Goal: Task Accomplishment & Management: Use online tool/utility

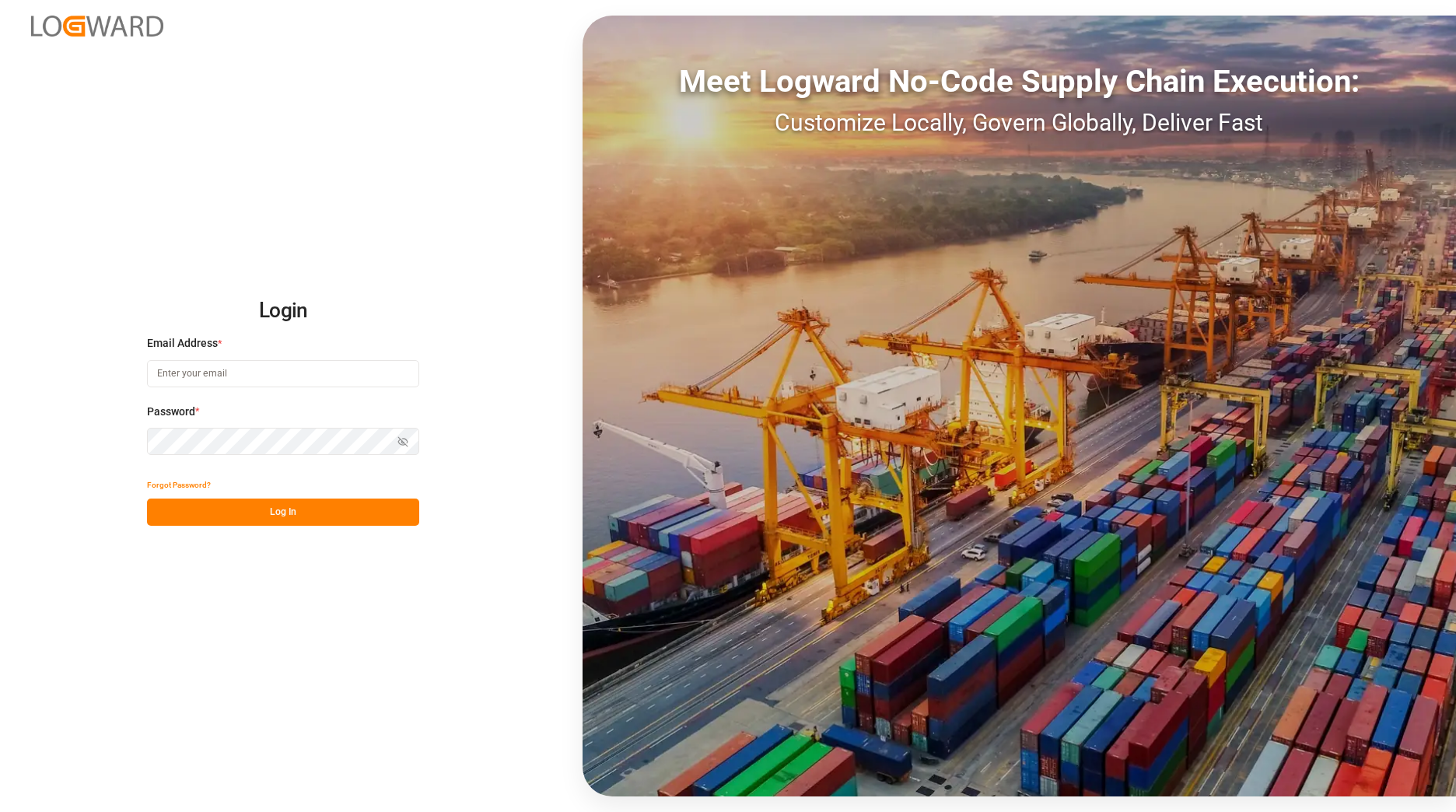
type input "[EMAIL_ADDRESS][DOMAIN_NAME]"
click at [295, 509] on button "Log In" at bounding box center [282, 512] width 272 height 27
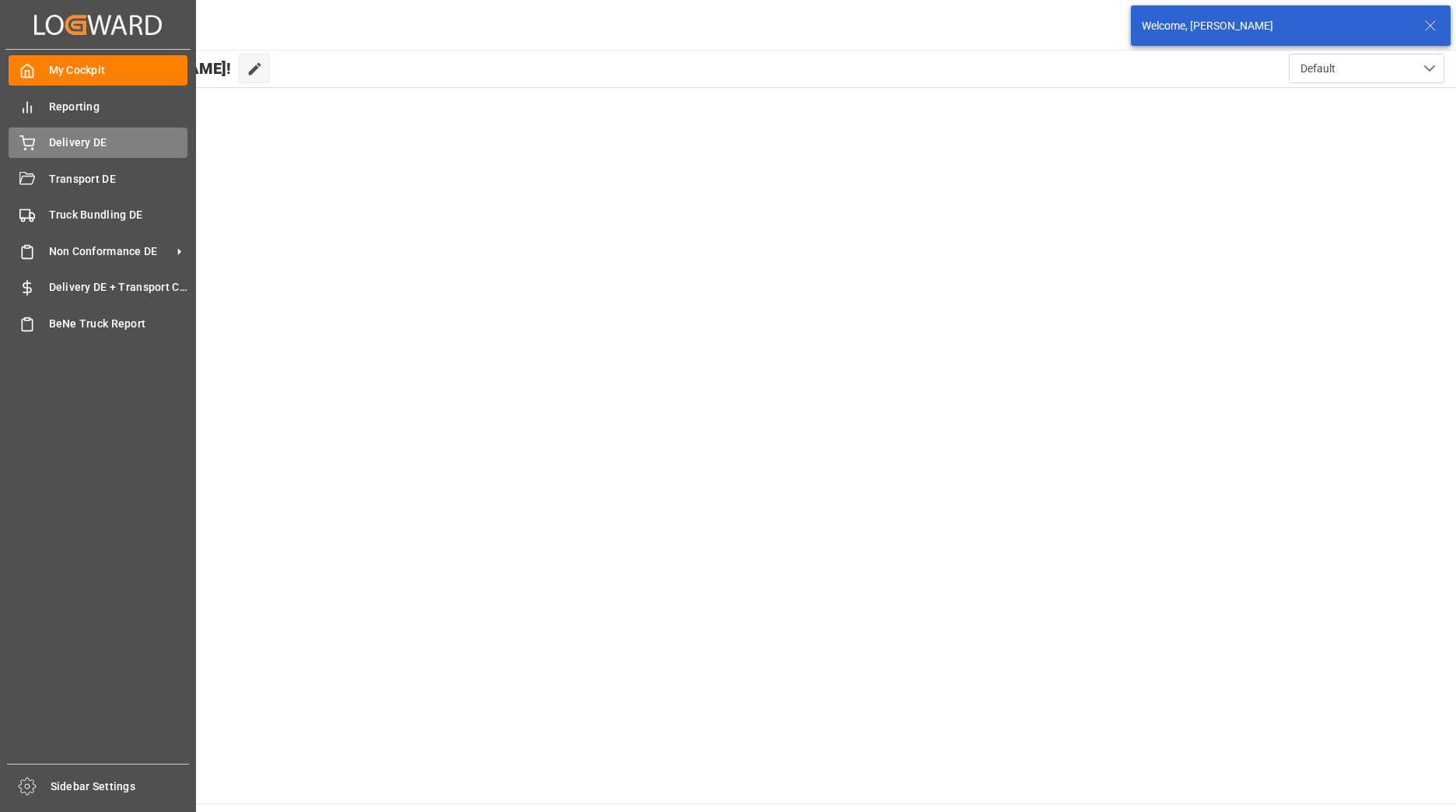
click at [24, 145] on icon at bounding box center [27, 141] width 14 height 10
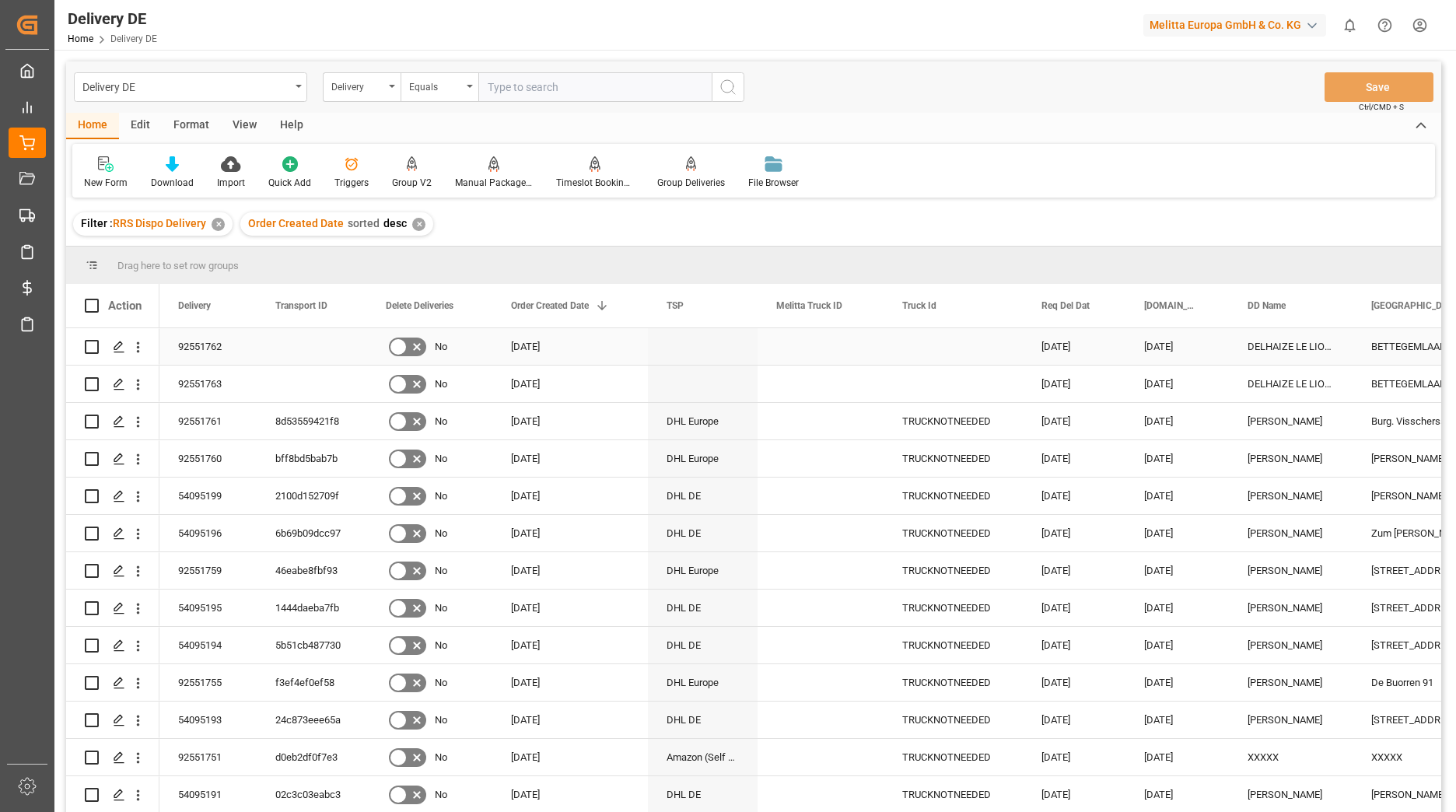
click at [86, 347] on input "Press Space to toggle row selection (unchecked)" at bounding box center [91, 347] width 14 height 14
checkbox input "true"
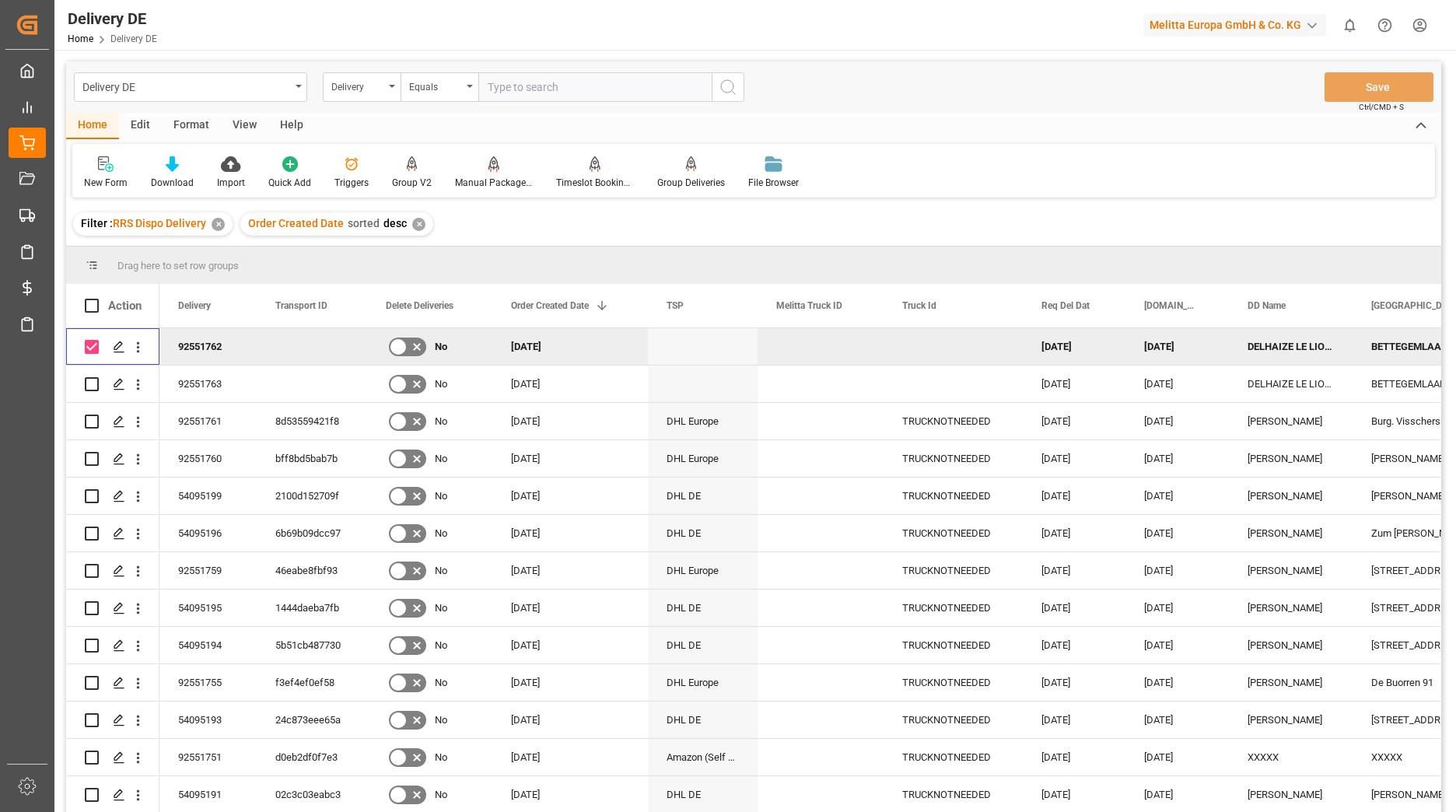
click at [490, 169] on icon at bounding box center [494, 164] width 11 height 16
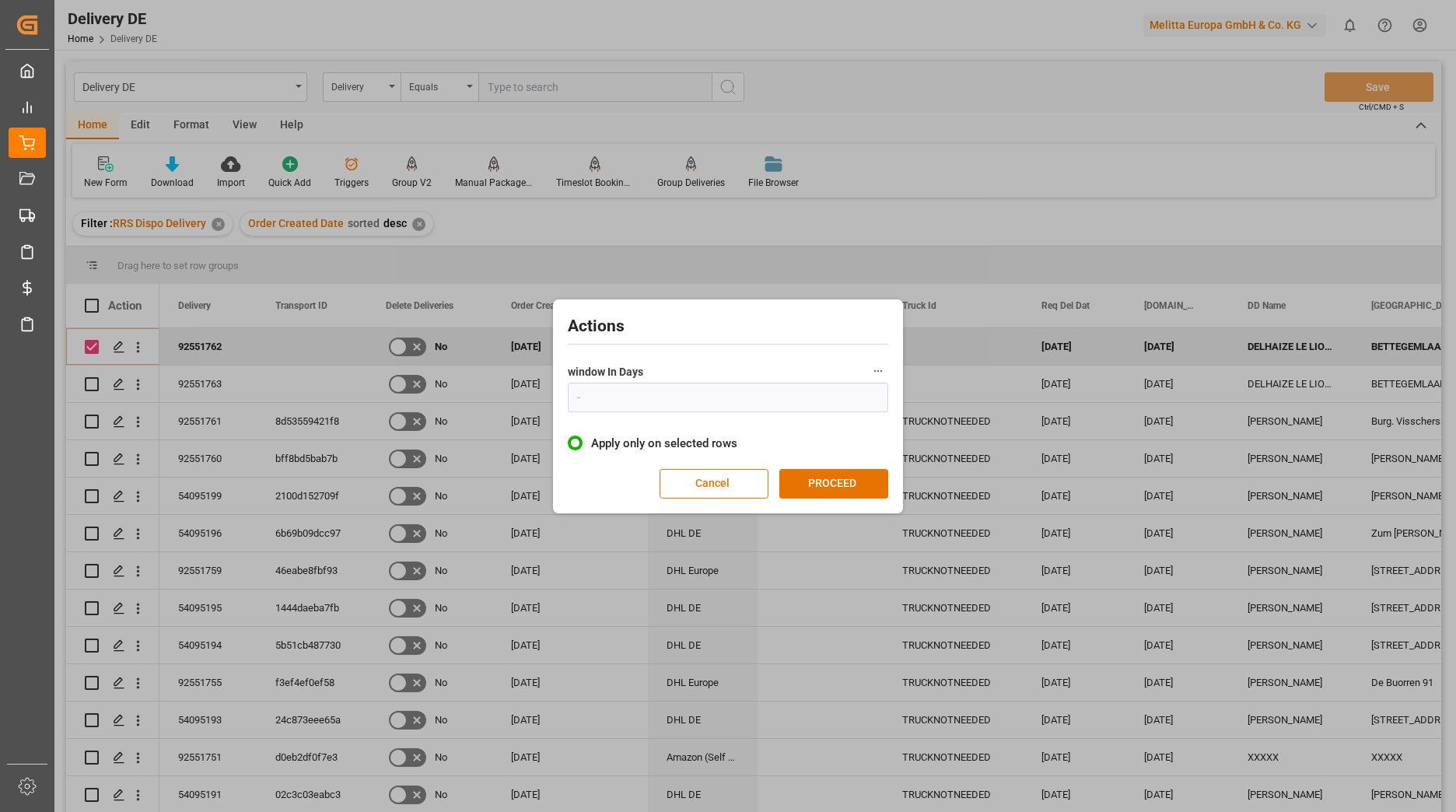
type input "1"
click at [839, 480] on button "PROCEED" at bounding box center [833, 484] width 109 height 30
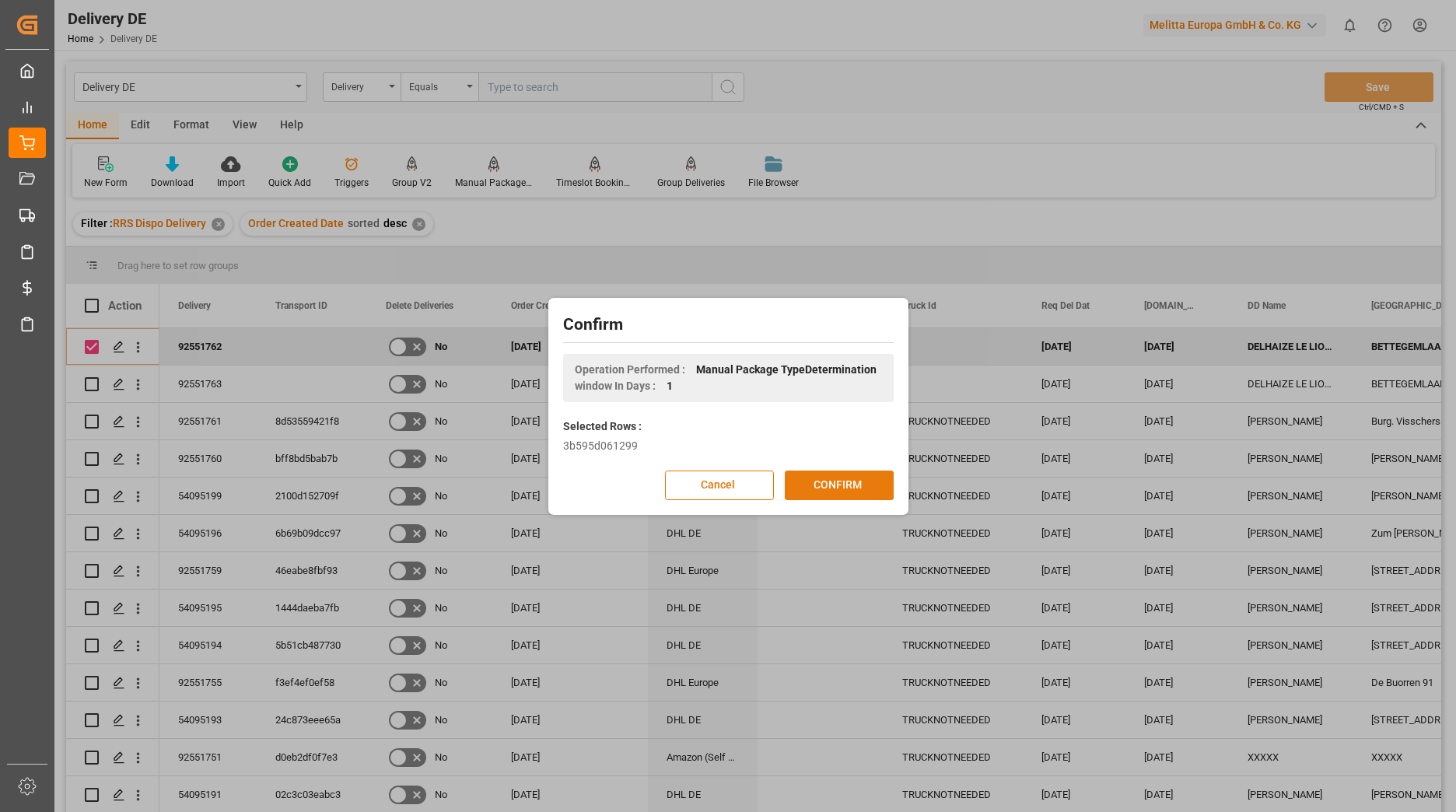
click at [839, 480] on button "CONFIRM" at bounding box center [839, 486] width 109 height 30
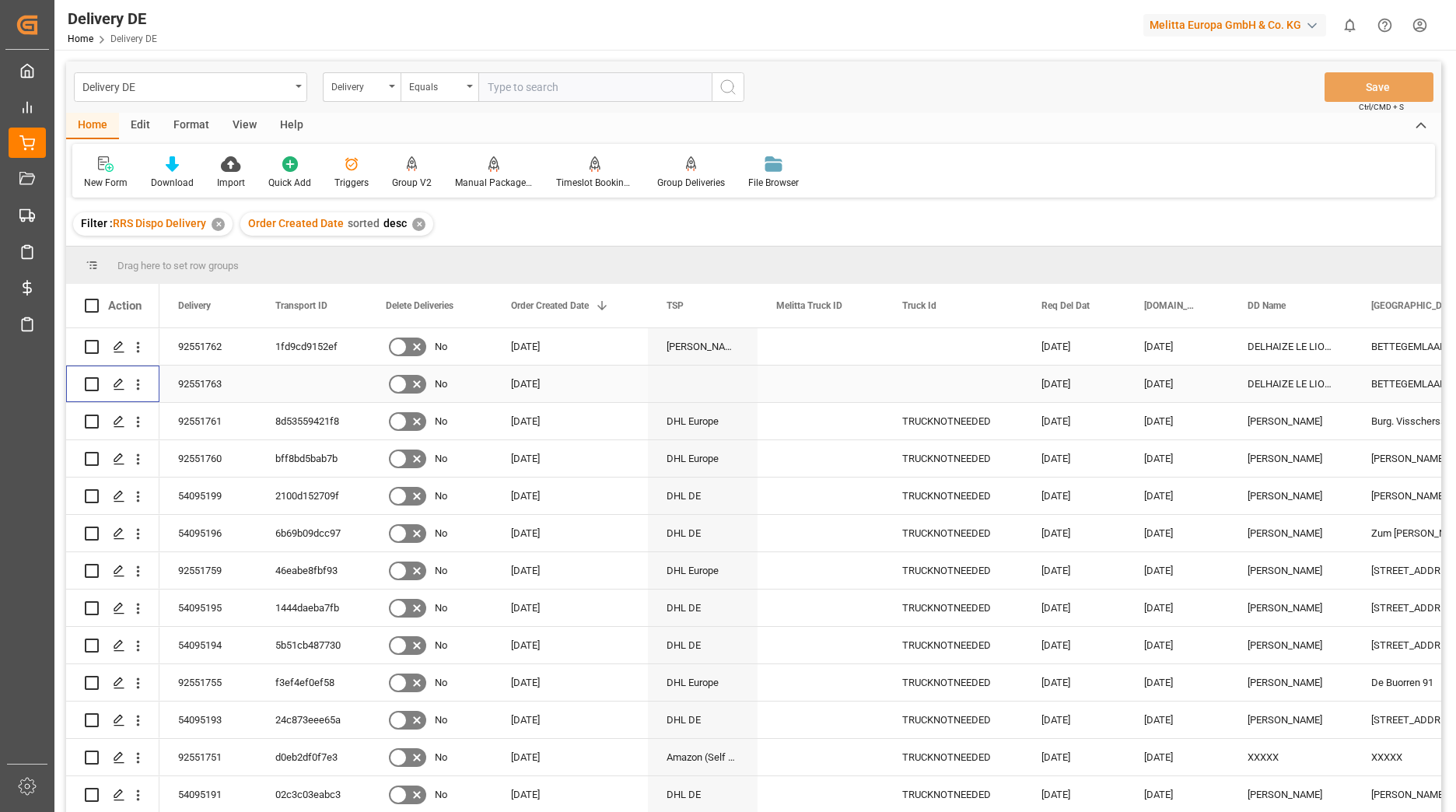
click at [93, 384] on input "Press Space to toggle row selection (unchecked)" at bounding box center [91, 384] width 14 height 14
checkbox input "true"
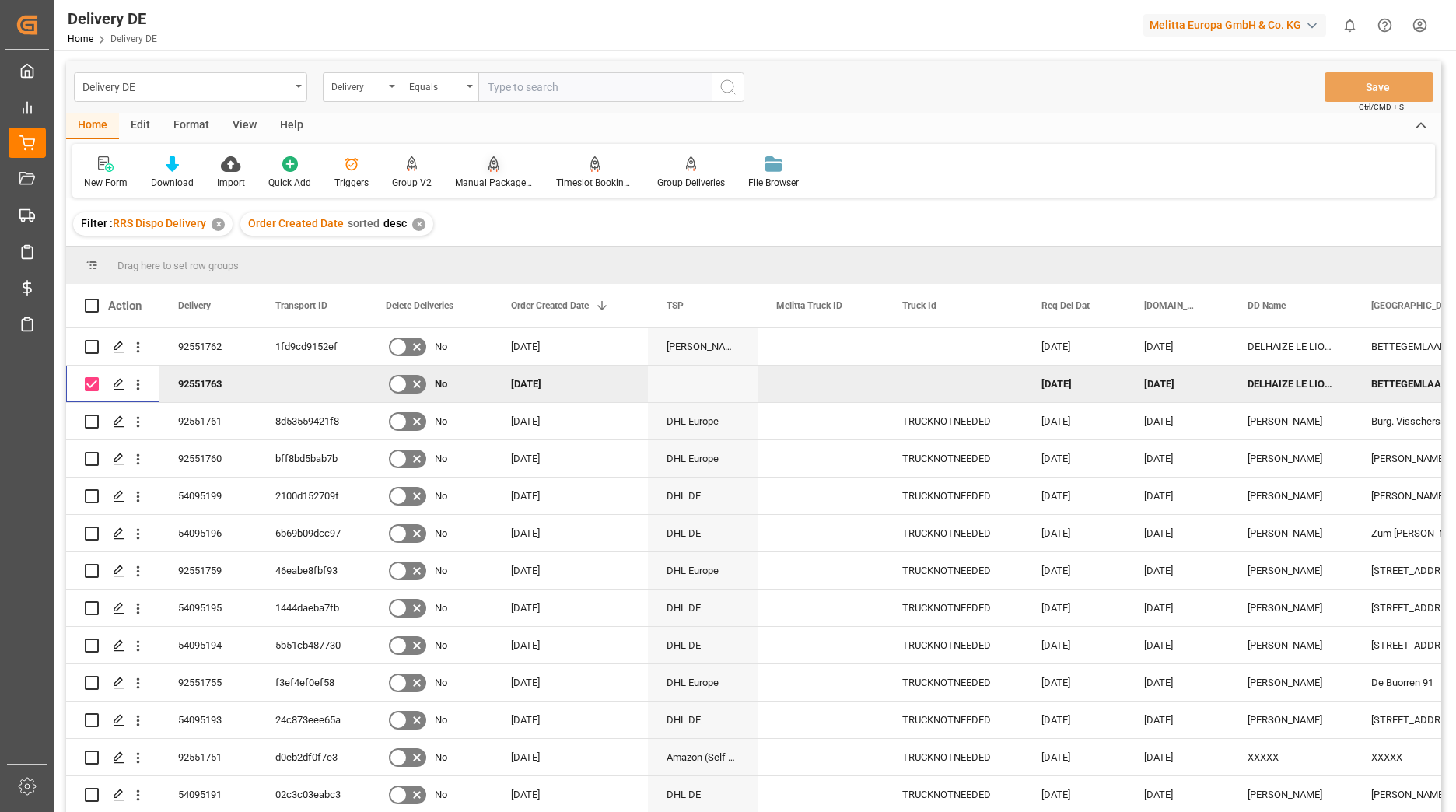
click at [485, 174] on div "Manual Package TypeDetermination" at bounding box center [493, 172] width 101 height 34
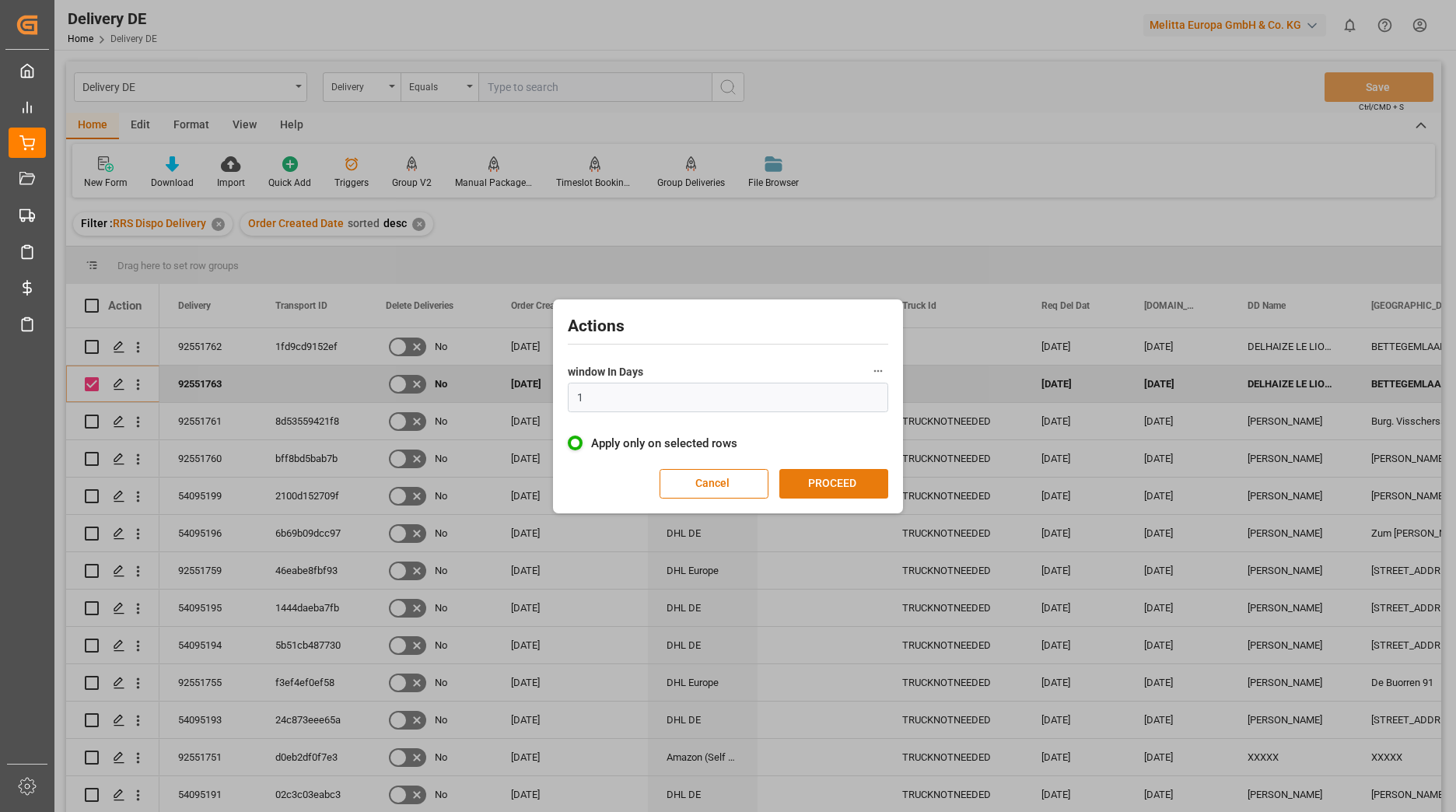
click at [846, 480] on button "PROCEED" at bounding box center [833, 484] width 109 height 30
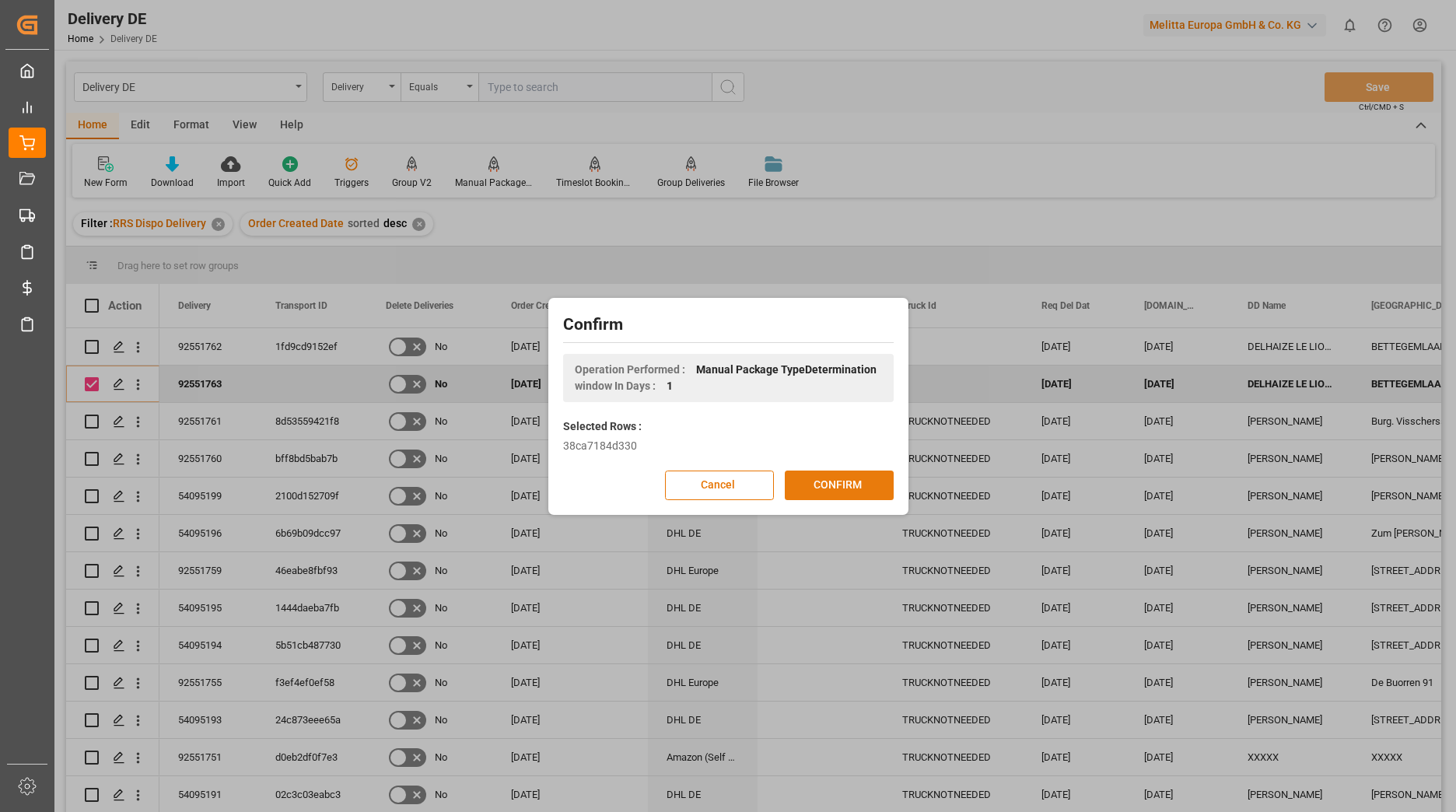
click at [820, 486] on button "CONFIRM" at bounding box center [839, 486] width 109 height 30
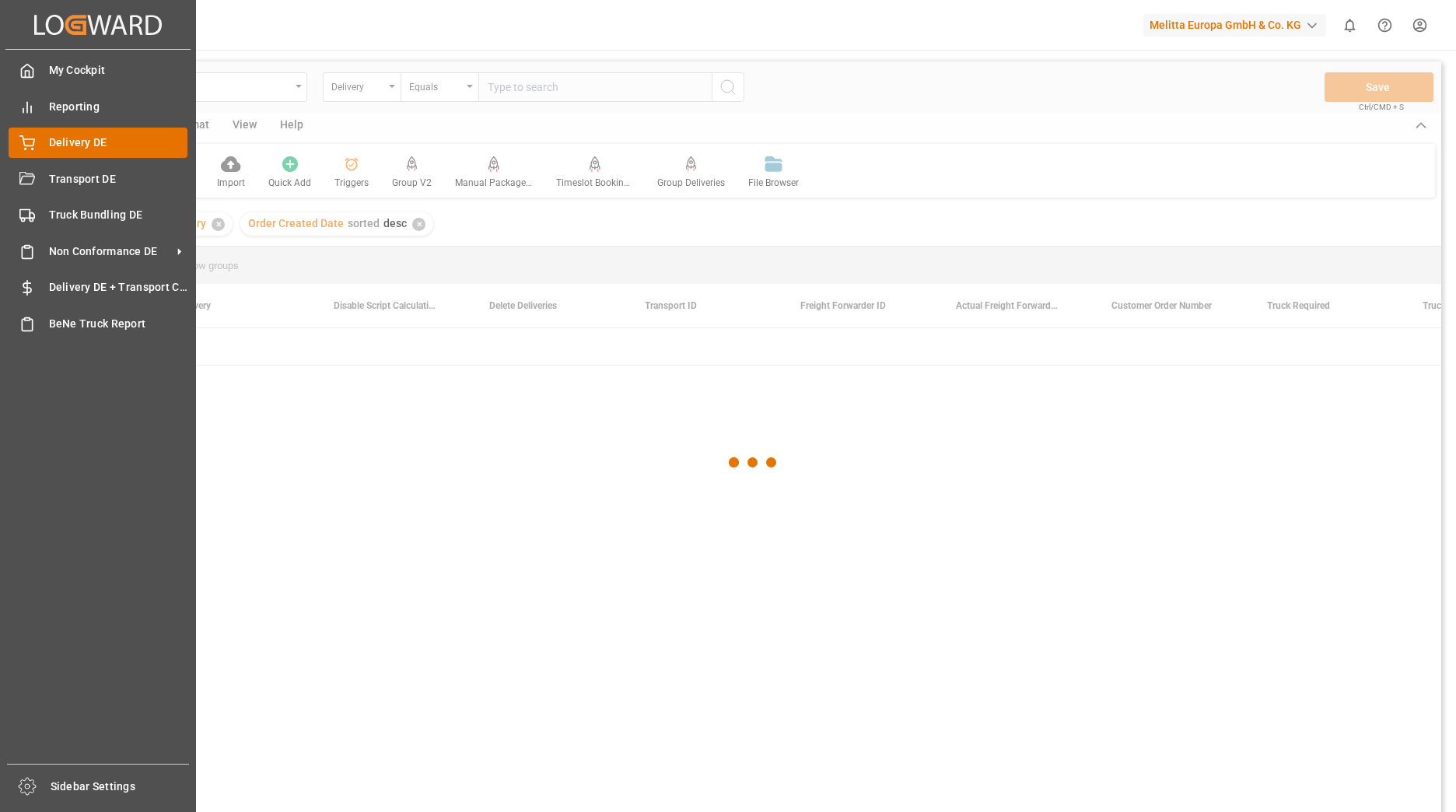
click at [74, 137] on span "Delivery DE" at bounding box center [119, 143] width 139 height 17
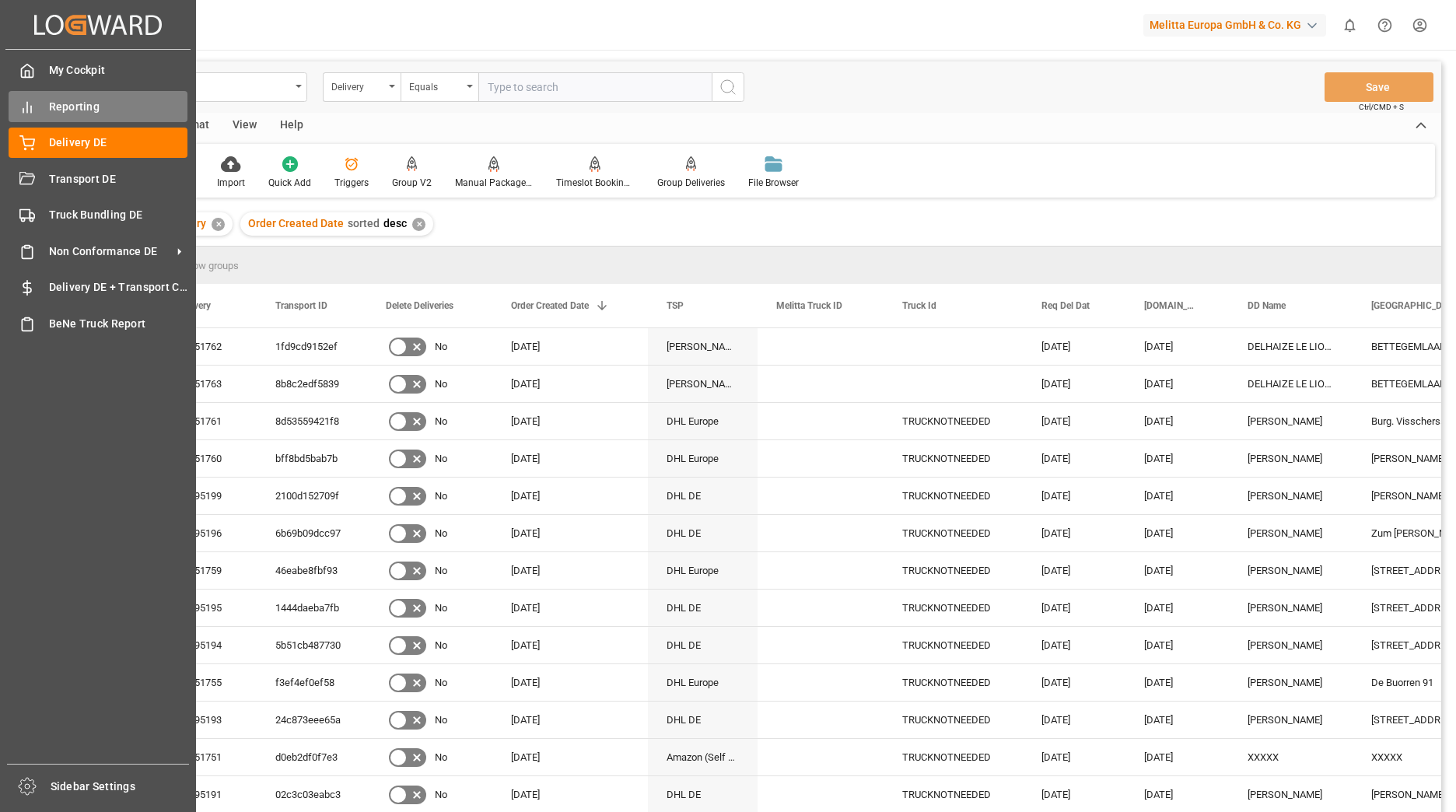
click at [43, 107] on div "Reporting Reporting" at bounding box center [98, 106] width 179 height 31
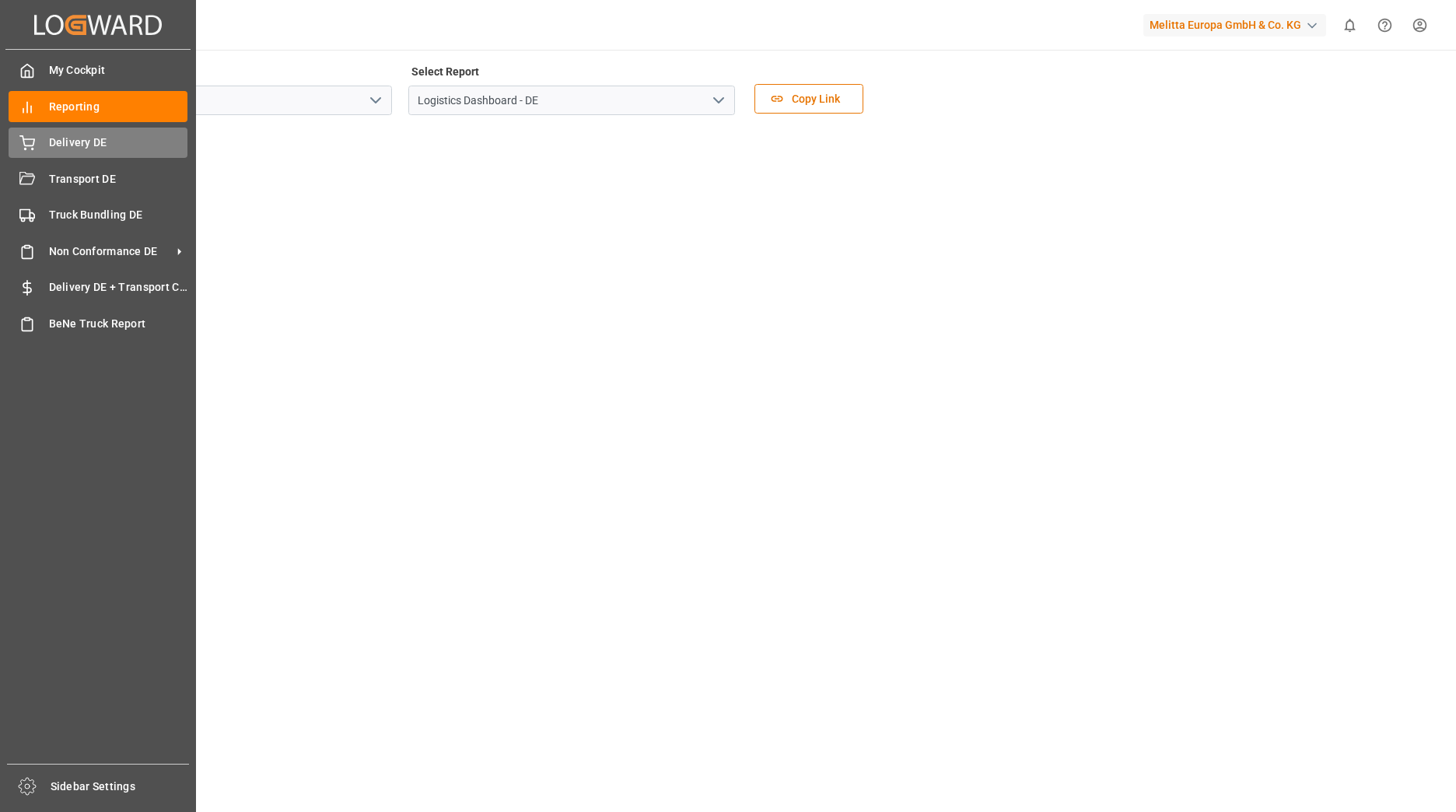
click at [46, 141] on div "Delivery DE Delivery DE" at bounding box center [98, 142] width 179 height 31
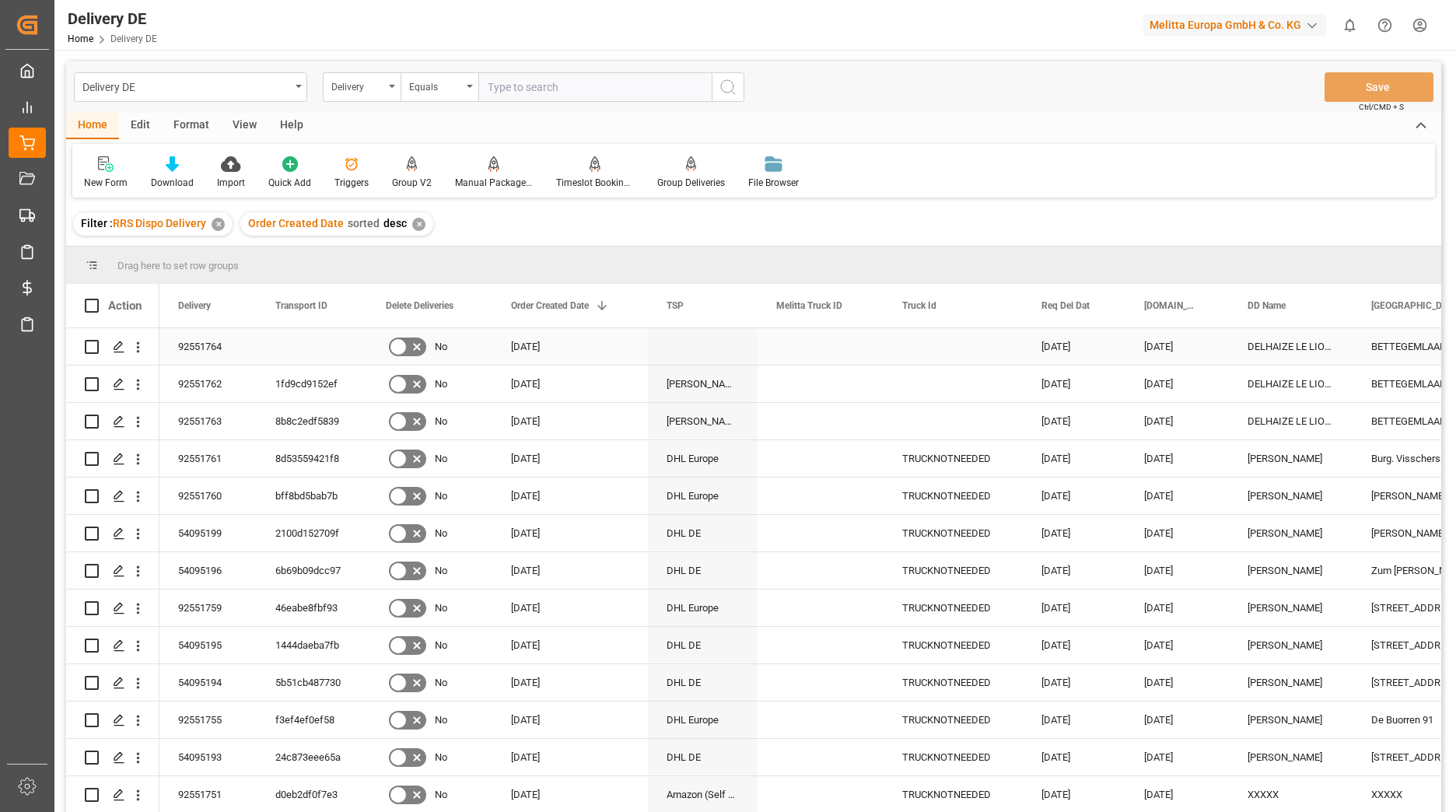
click at [95, 342] on input "Press Space to toggle row selection (unchecked)" at bounding box center [91, 347] width 14 height 14
checkbox input "true"
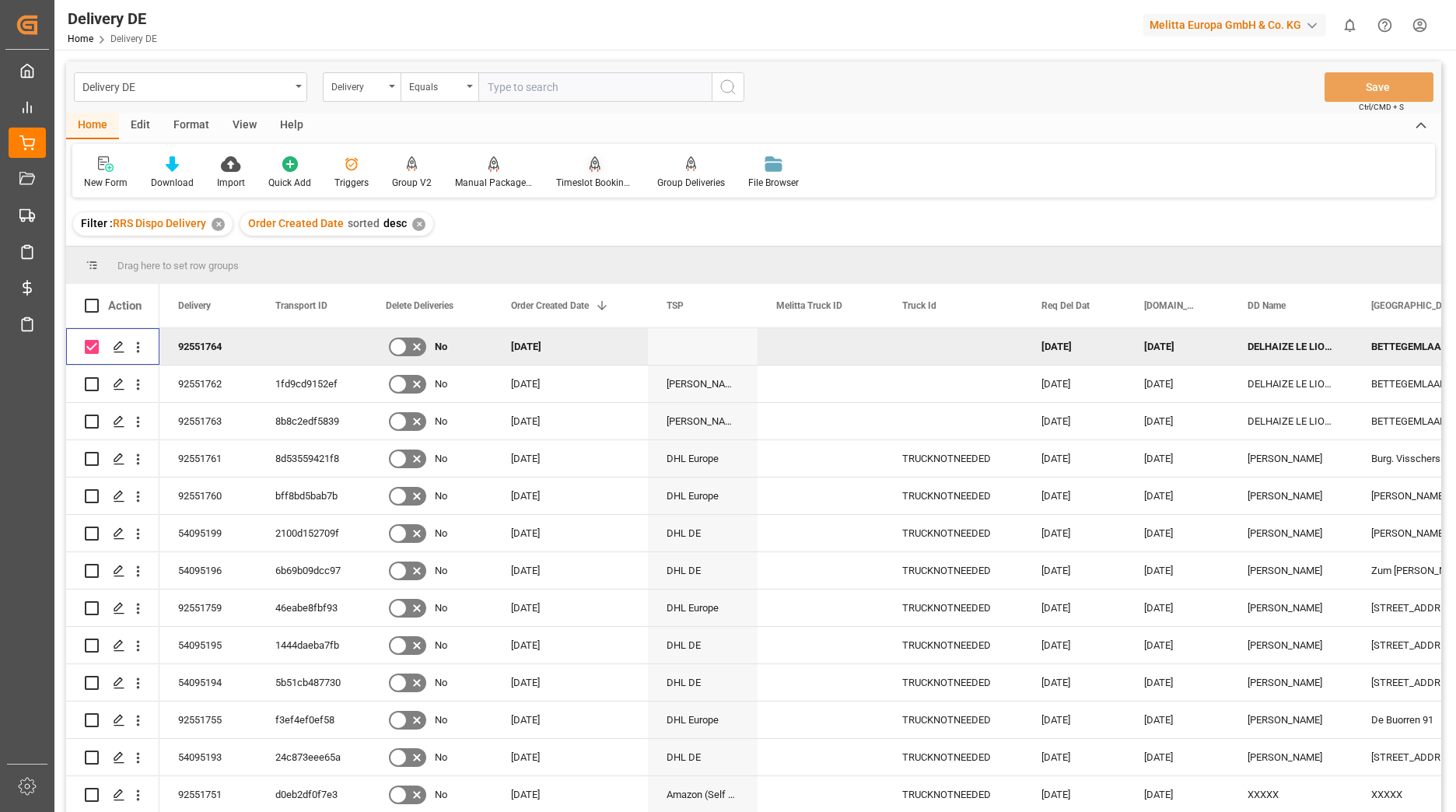
click at [605, 169] on div at bounding box center [596, 164] width 78 height 17
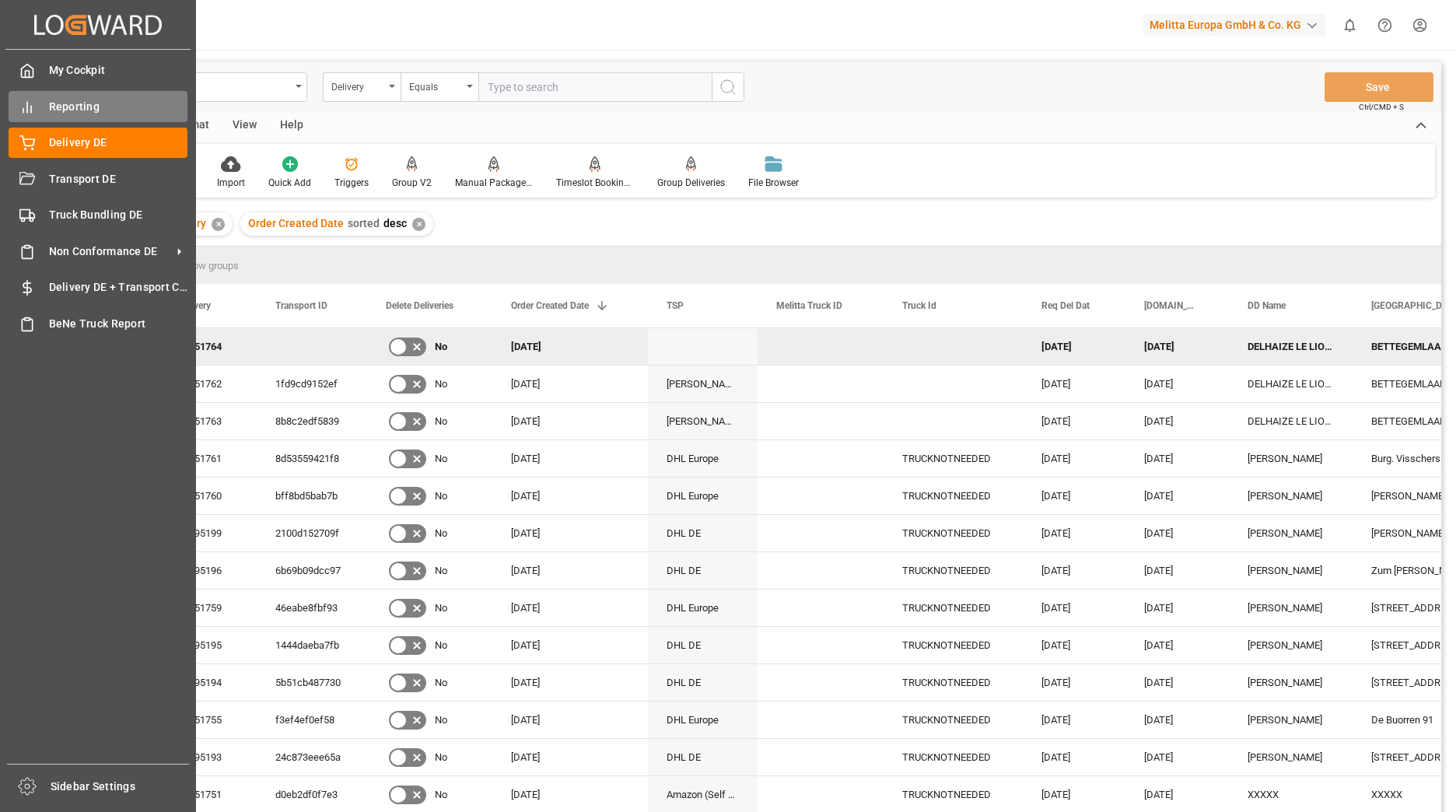
click at [34, 112] on icon at bounding box center [27, 107] width 16 height 16
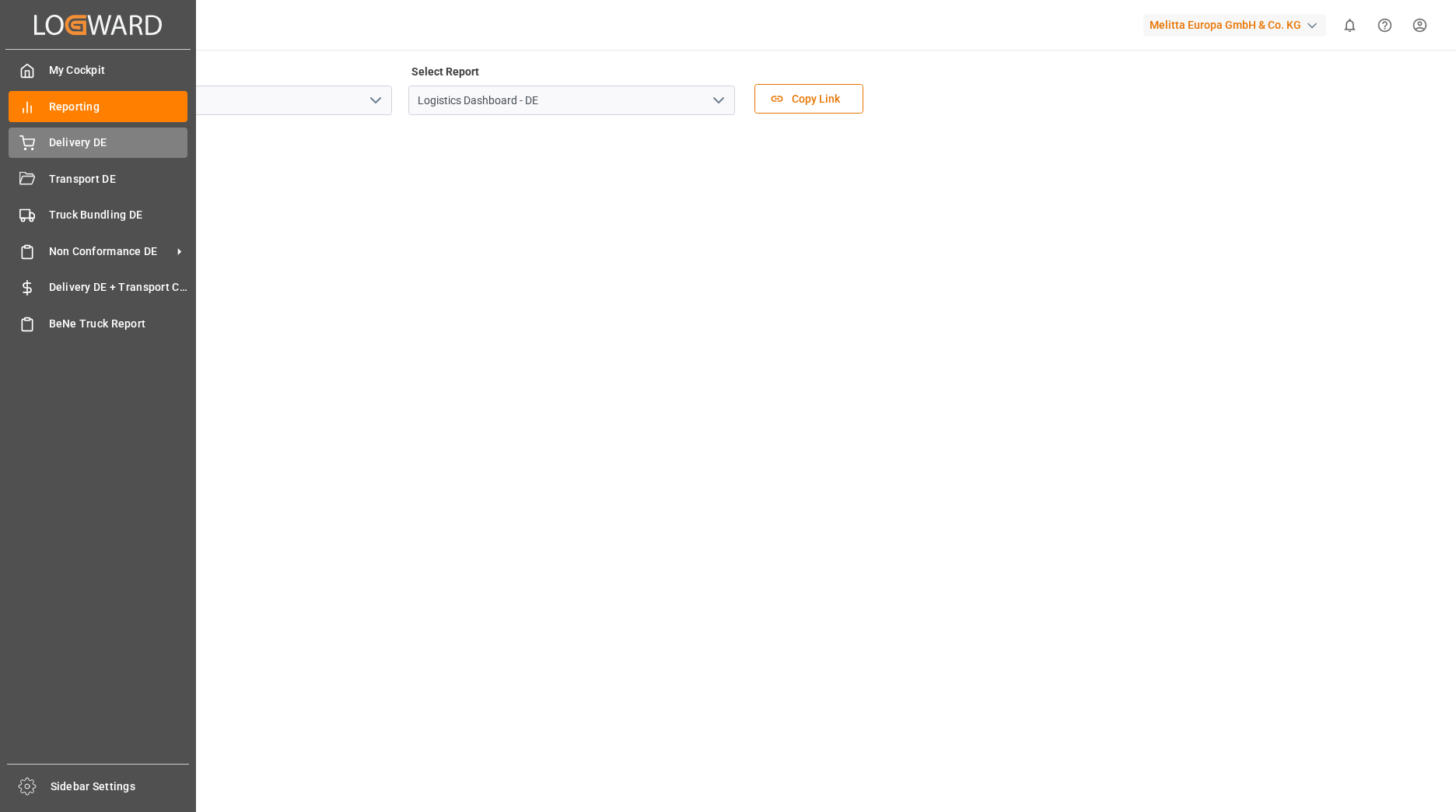
click at [53, 145] on span "Delivery DE" at bounding box center [119, 143] width 139 height 17
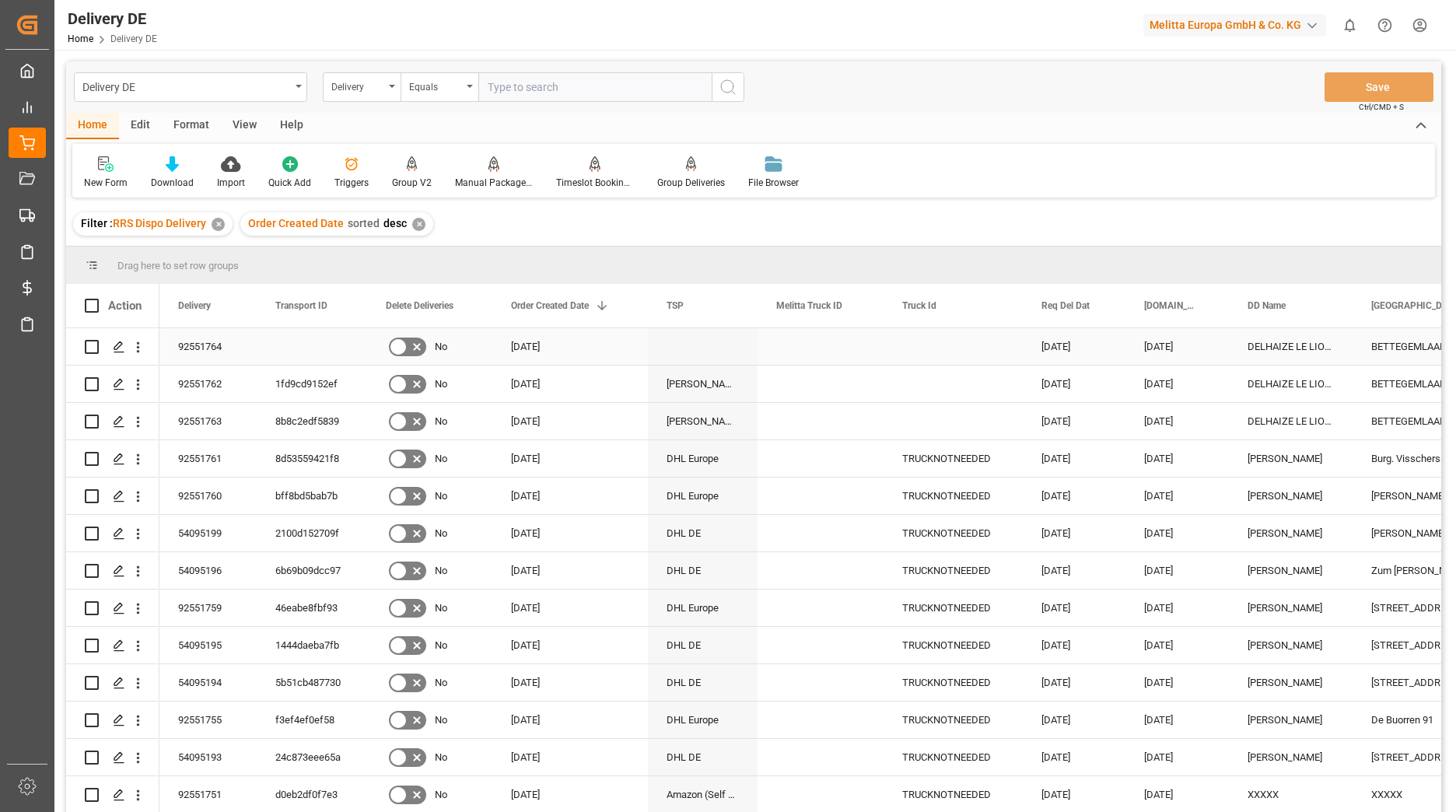
click at [89, 349] on input "Press Space to toggle row selection (unchecked)" at bounding box center [91, 347] width 14 height 14
checkbox input "true"
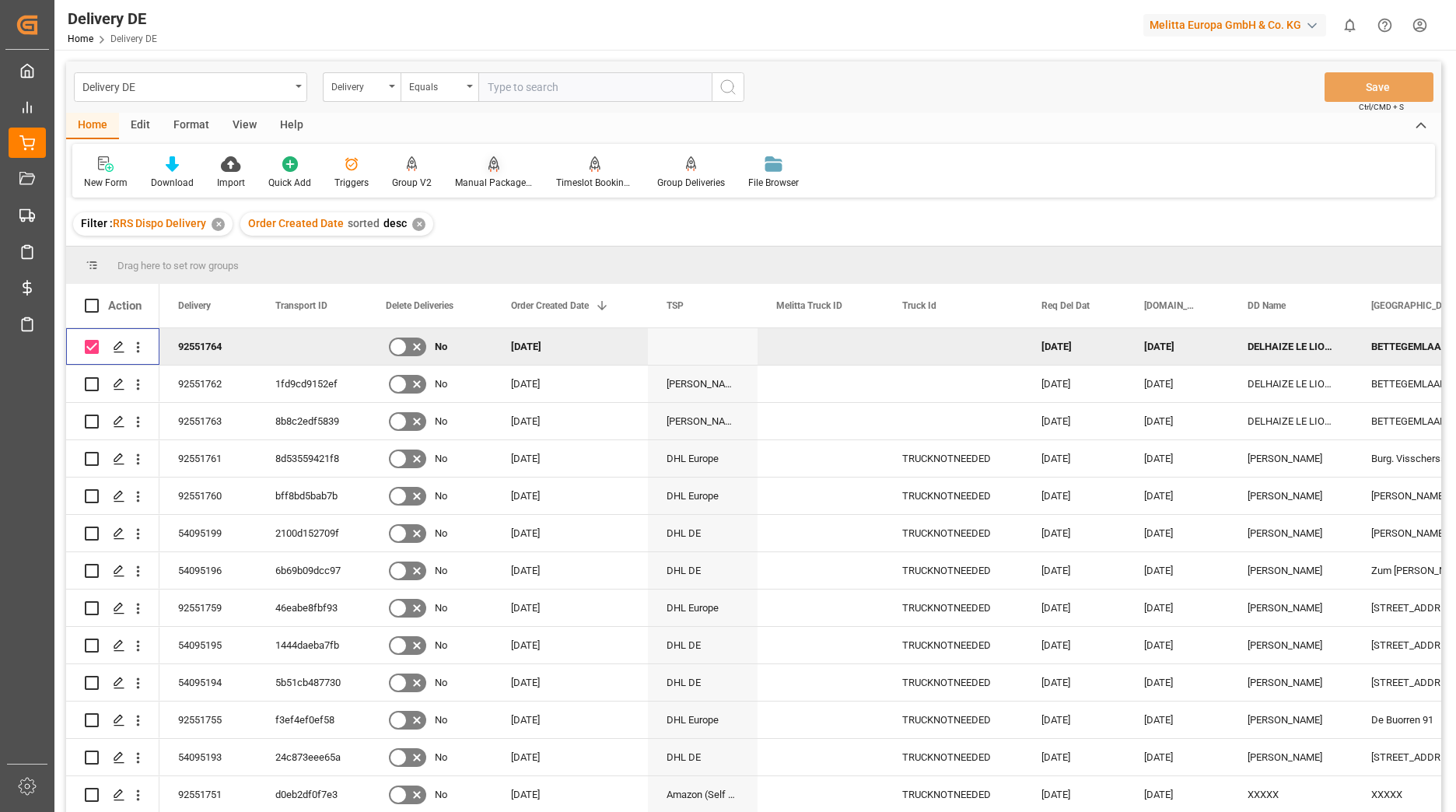
click at [500, 176] on div "Manual Package TypeDetermination" at bounding box center [494, 182] width 78 height 14
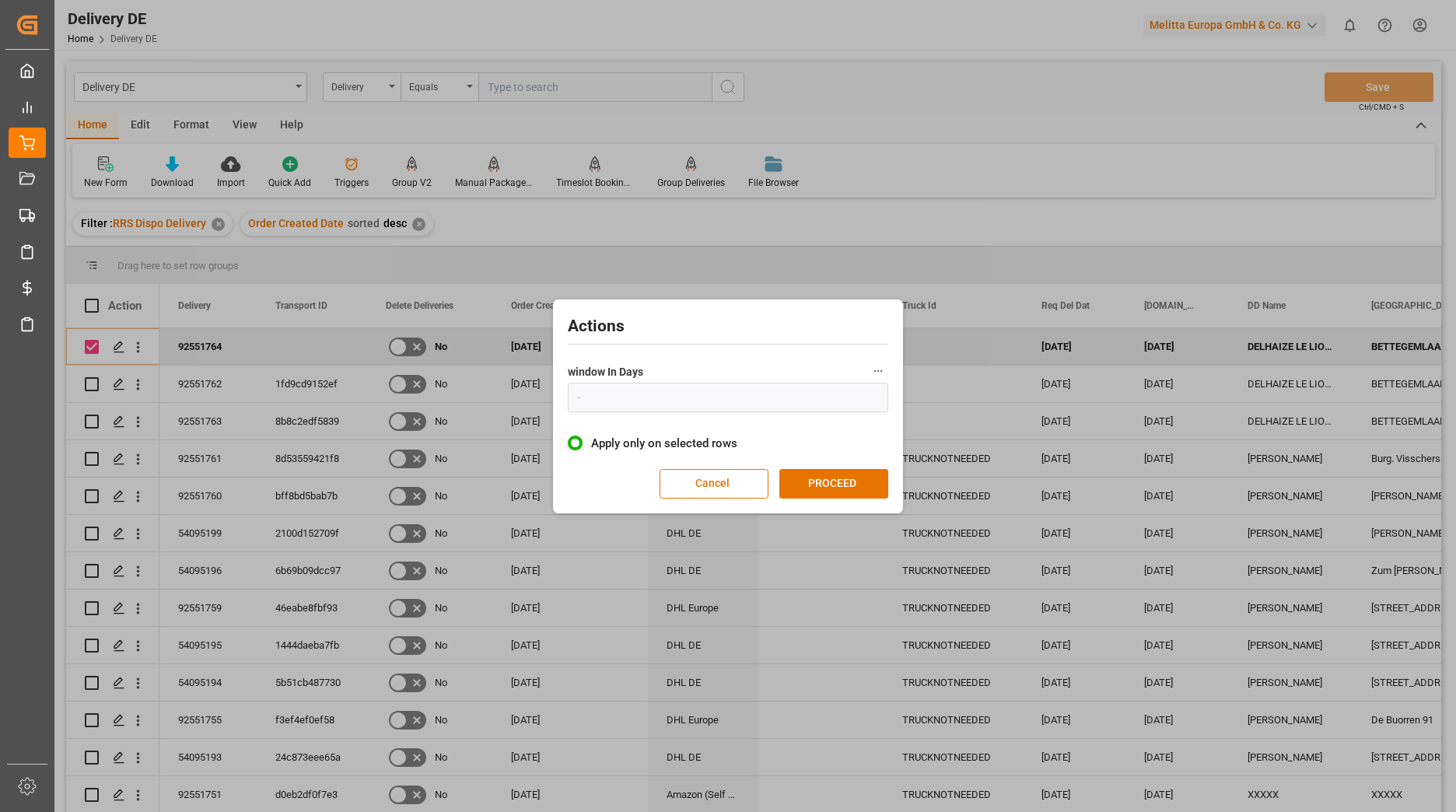
type input "1"
click at [839, 479] on button "PROCEED" at bounding box center [833, 484] width 109 height 30
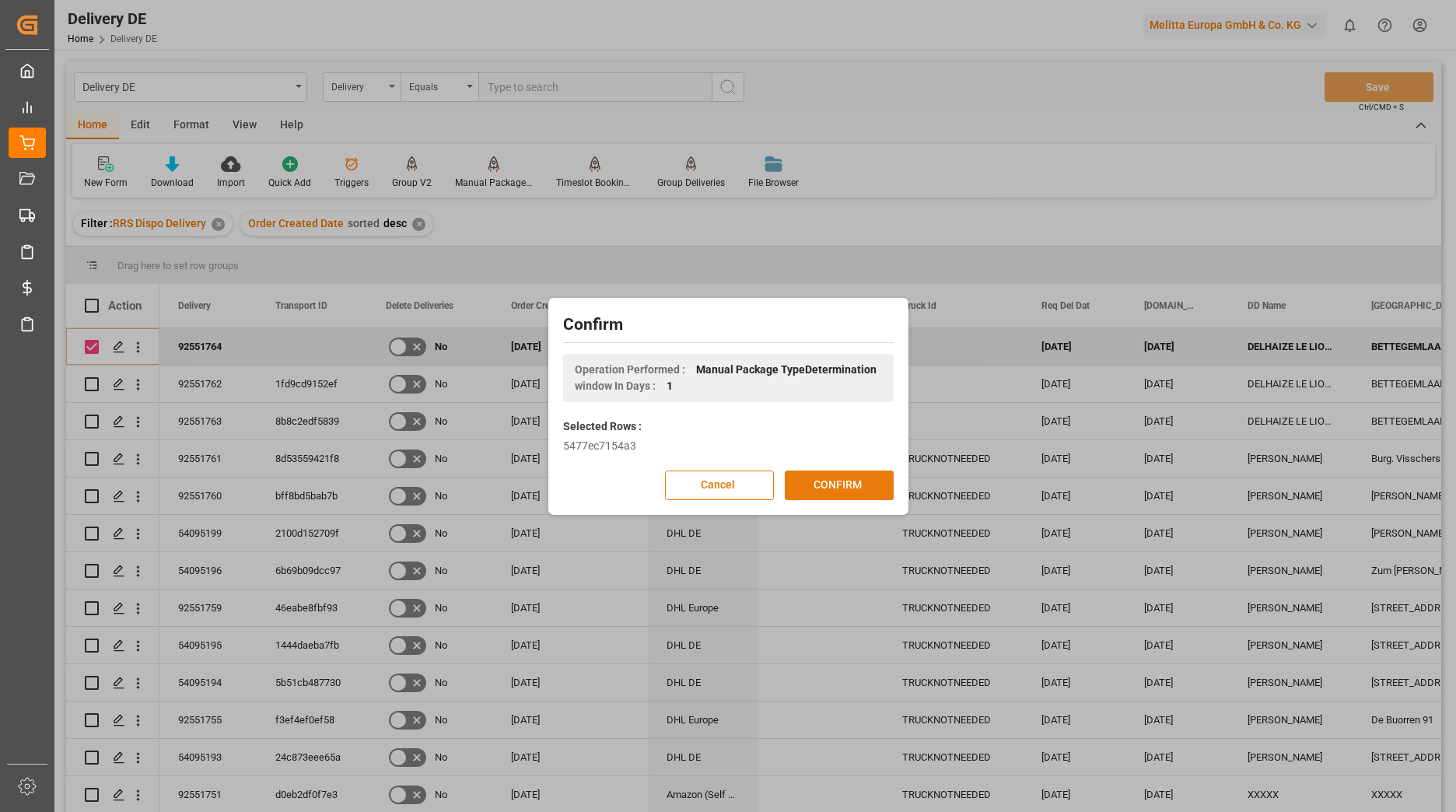
click at [839, 485] on button "CONFIRM" at bounding box center [839, 486] width 109 height 30
